Goal: Task Accomplishment & Management: Manage account settings

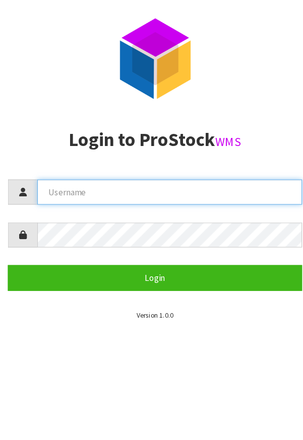
click at [137, 168] on input "text" at bounding box center [163, 165] width 227 height 22
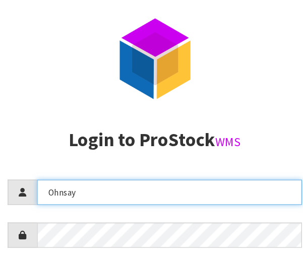
click at [62, 169] on input "Ohnsay" at bounding box center [163, 165] width 227 height 22
click at [60, 164] on input "Ohnsay" at bounding box center [163, 165] width 227 height 22
click at [126, 161] on input "JOhnsay" at bounding box center [163, 165] width 227 height 22
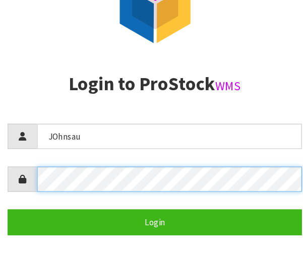
scroll to position [20, 0]
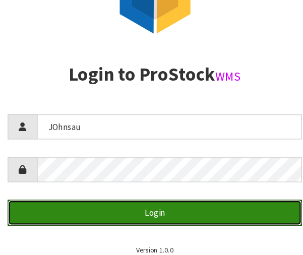
click at [165, 221] on button "Login" at bounding box center [151, 219] width 252 height 22
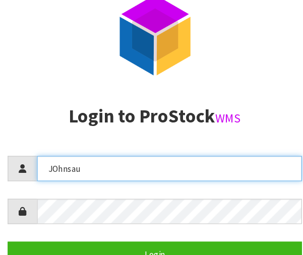
click at [67, 164] on input "JOhnsau" at bounding box center [163, 165] width 227 height 22
click at [81, 164] on input "Johnsau" at bounding box center [163, 165] width 227 height 22
type input "JohnSau"
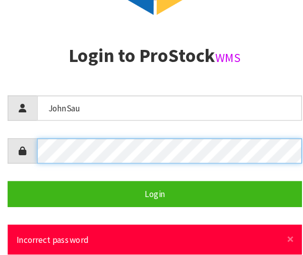
scroll to position [56, 0]
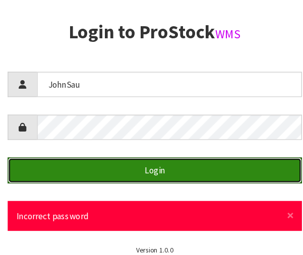
click at [184, 179] on button "Login" at bounding box center [151, 182] width 252 height 22
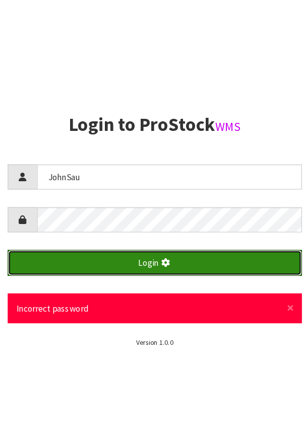
scroll to position [0, 0]
